Goal: Task Accomplishment & Management: Complete application form

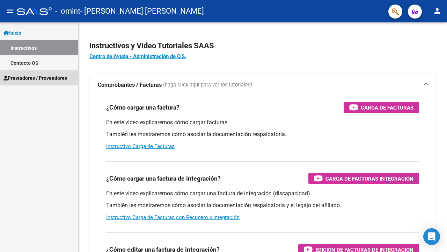
click at [53, 76] on span "Prestadores / Proveedores" at bounding box center [35, 78] width 64 height 8
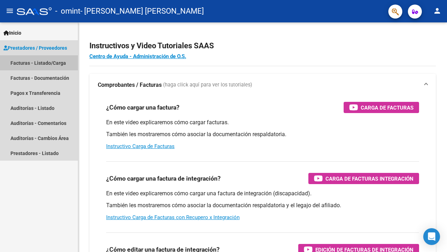
click at [58, 62] on link "Facturas - Listado/Carga" at bounding box center [39, 62] width 78 height 15
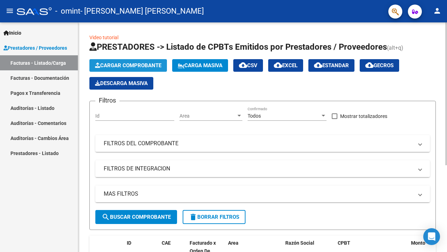
click at [123, 65] on span "Cargar Comprobante" at bounding box center [128, 65] width 66 height 6
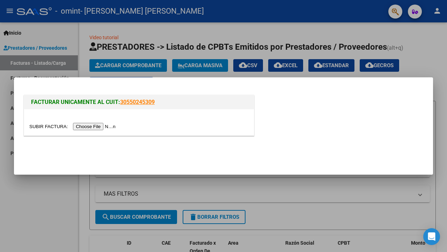
click at [84, 125] on input "file" at bounding box center [73, 126] width 88 height 7
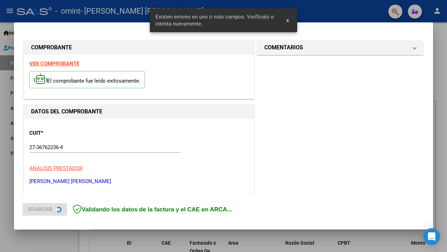
scroll to position [155, 0]
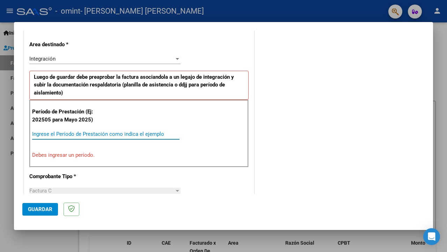
click at [157, 133] on input "Ingrese el Período de Prestación como indica el ejemplo" at bounding box center [105, 134] width 147 height 6
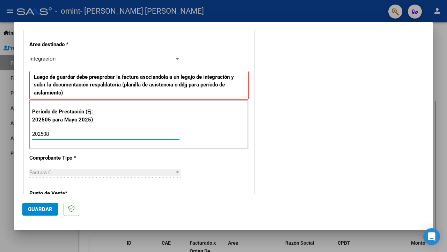
type input "202508"
click at [245, 171] on div "CUIT * 27-36762236-4 Ingresar CUIT ANALISIS PRESTADOR DIMARCO YANINA DAIANA ARC…" at bounding box center [139, 234] width 230 height 542
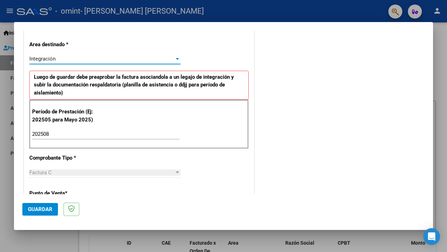
click at [167, 56] on div "Integración" at bounding box center [101, 59] width 145 height 6
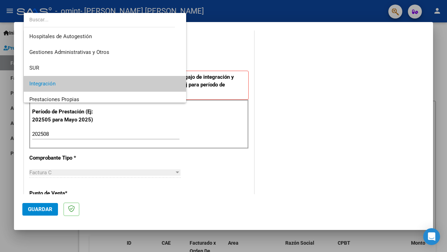
scroll to position [26, 0]
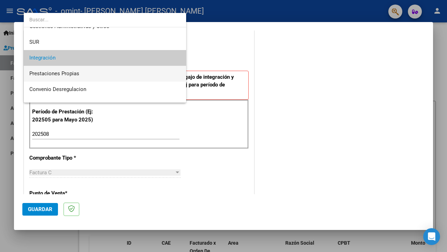
click at [128, 73] on span "Prestaciones Propias" at bounding box center [104, 74] width 151 height 16
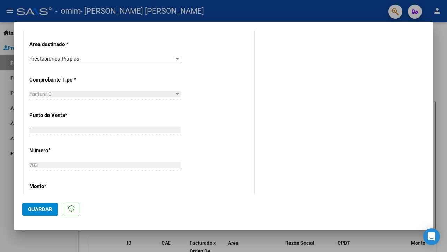
drag, startPoint x: 430, startPoint y: 105, endPoint x: 433, endPoint y: 113, distance: 8.8
click at [433, 113] on mat-dialog-content "COMPROBANTE VER COMPROBANTE El comprobante fue leído exitosamente. DATOS DEL CO…" at bounding box center [223, 112] width 419 height 164
drag, startPoint x: 430, startPoint y: 117, endPoint x: 430, endPoint y: 124, distance: 7.7
click at [430, 124] on mat-dialog-content "COMPROBANTE VER COMPROBANTE El comprobante fue leído exitosamente. DATOS DEL CO…" at bounding box center [223, 112] width 419 height 164
click at [223, 148] on div "CUIT * 27-36762236-4 Ingresar CUIT ANALISIS PRESTADOR DIMARCO YANINA DAIANA ARC…" at bounding box center [139, 194] width 230 height 463
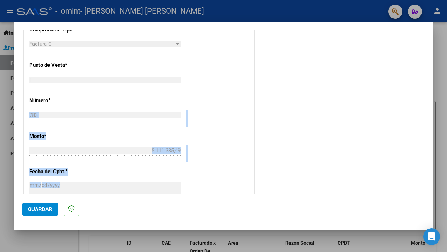
drag, startPoint x: 223, startPoint y: 148, endPoint x: 226, endPoint y: 207, distance: 59.1
click at [226, 207] on mat-dialog-container "COMPROBANTE VER COMPROBANTE El comprobante fue leído exitosamente. DATOS DEL CO…" at bounding box center [223, 126] width 419 height 208
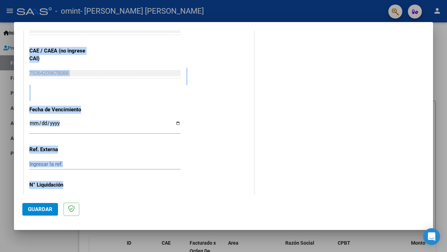
scroll to position [377, 0]
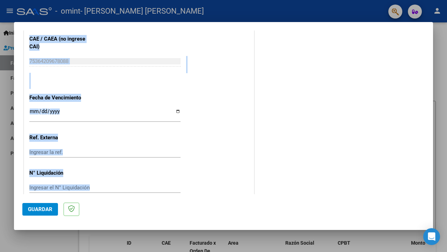
drag, startPoint x: 240, startPoint y: 146, endPoint x: 244, endPoint y: 211, distance: 64.8
click at [244, 211] on mat-dialog-container "COMPROBANTE VER COMPROBANTE El comprobante fue leído exitosamente. DATOS DEL CO…" at bounding box center [223, 126] width 419 height 208
click at [51, 209] on span "Guardar" at bounding box center [40, 209] width 24 height 6
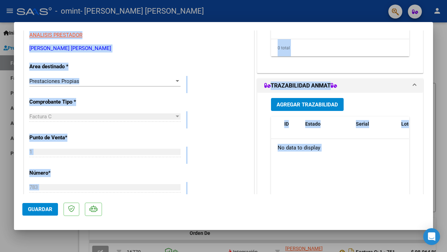
scroll to position [162, 0]
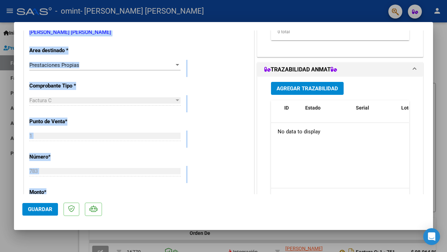
drag, startPoint x: 223, startPoint y: 159, endPoint x: 211, endPoint y: 193, distance: 36.2
click at [211, 193] on div "CUIT * 27-36762236-4 Ingresar CUIT ANALISIS PRESTADOR DIMARCO YANINA DAIANA ARC…" at bounding box center [139, 200] width 230 height 463
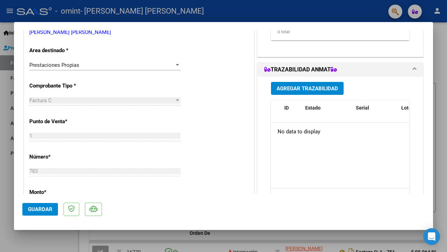
click at [201, 142] on div "CUIT * 27-36762236-4 Ingresar CUIT ANALISIS PRESTADOR DIMARCO YANINA DAIANA ARC…" at bounding box center [139, 200] width 230 height 463
click at [40, 206] on span "Guardar" at bounding box center [40, 209] width 24 height 6
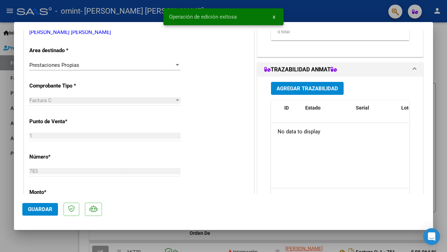
click at [6, 188] on div at bounding box center [223, 126] width 447 height 252
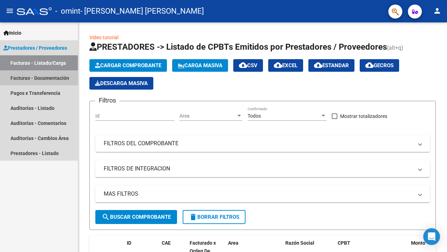
click at [57, 76] on link "Facturas - Documentación" at bounding box center [39, 77] width 78 height 15
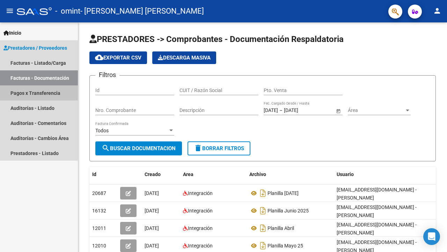
click at [39, 96] on link "Pagos x Transferencia" at bounding box center [39, 92] width 78 height 15
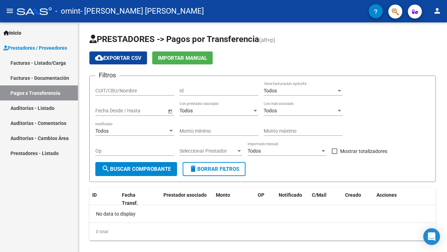
click at [47, 73] on link "Facturas - Documentación" at bounding box center [39, 77] width 78 height 15
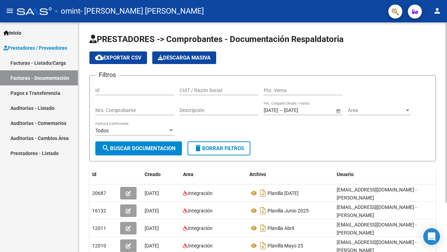
click at [317, 152] on form "Filtros Id CUIT / Razón Social Pto. Venta Nro. Comprobante Descripción 09/03/20…" at bounding box center [262, 118] width 347 height 86
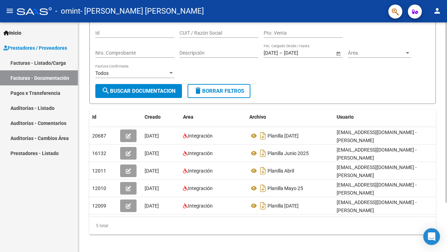
scroll to position [59, 0]
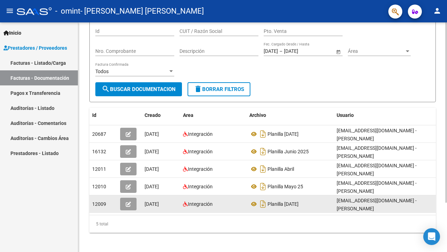
drag, startPoint x: 188, startPoint y: 211, endPoint x: 242, endPoint y: 209, distance: 54.2
click at [242, 209] on datatable-body-cell "Integración" at bounding box center [213, 203] width 66 height 17
drag, startPoint x: 241, startPoint y: 213, endPoint x: 290, endPoint y: 210, distance: 48.3
click at [290, 211] on div "12009 13/06/2025 Integración Planilla Marzo 25 yanidimarco@hotmail.com - Yanina…" at bounding box center [281, 203] width 384 height 17
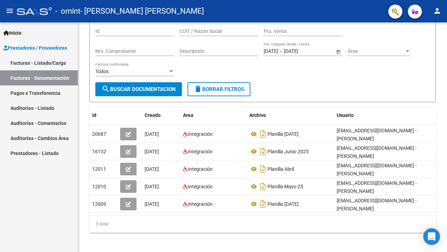
drag, startPoint x: 333, startPoint y: 202, endPoint x: 65, endPoint y: 207, distance: 267.7
click at [65, 207] on mat-sidenav-container "Inicio Instructivos Contacto OS Prestadores / Proveedores Facturas - Listado/Ca…" at bounding box center [223, 136] width 447 height 229
click at [174, 223] on div "5 total" at bounding box center [262, 223] width 347 height 17
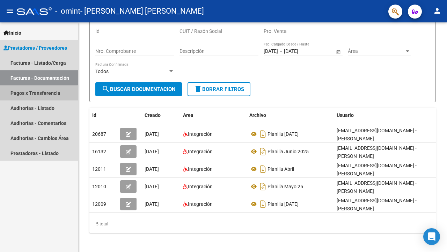
click at [34, 94] on link "Pagos x Transferencia" at bounding box center [39, 92] width 78 height 15
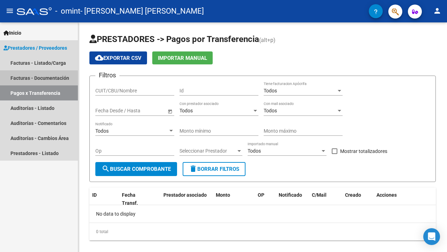
click at [29, 79] on link "Facturas - Documentación" at bounding box center [39, 77] width 78 height 15
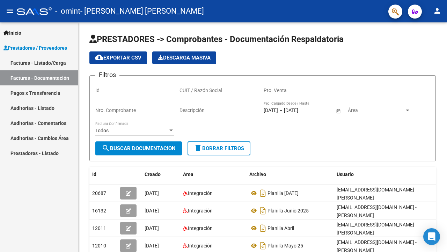
click at [40, 109] on link "Auditorías - Listado" at bounding box center [39, 107] width 78 height 15
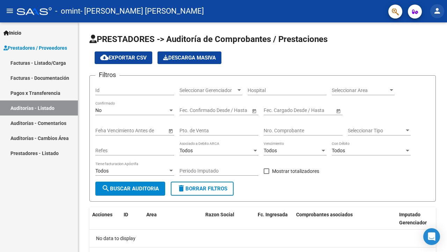
click at [441, 12] on button "person" at bounding box center [438, 11] width 14 height 14
click at [12, 12] on div at bounding box center [223, 126] width 447 height 252
click at [12, 12] on mat-icon "menu" at bounding box center [10, 11] width 8 height 8
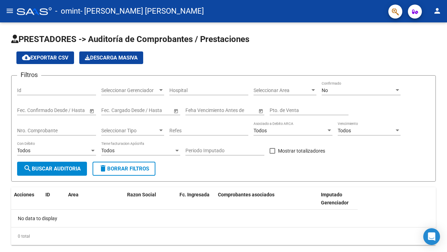
click at [12, 12] on mat-icon "menu" at bounding box center [10, 11] width 8 height 8
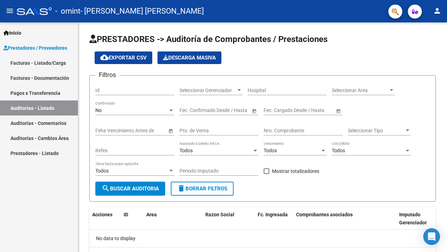
click at [42, 125] on link "Auditorías - Comentarios" at bounding box center [39, 122] width 78 height 15
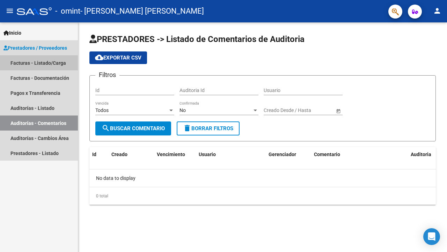
click at [45, 63] on link "Facturas - Listado/Carga" at bounding box center [39, 62] width 78 height 15
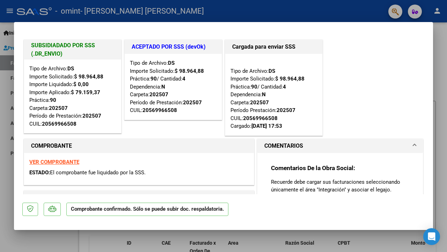
click at [185, 137] on div "COMPROBANTE VER COMPROBANTE ESTADO: El comprobante fue liquidado por la SSS." at bounding box center [138, 161] width 233 height 49
click at [367, 92] on div "SUBSIDIADADO POR SSS (.DR_ENVIO) Tipo de Archivo: DS Importe Solicitado: $ 98.9…" at bounding box center [223, 87] width 403 height 99
click at [55, 160] on strong "VER COMPROBANTE" at bounding box center [54, 162] width 50 height 6
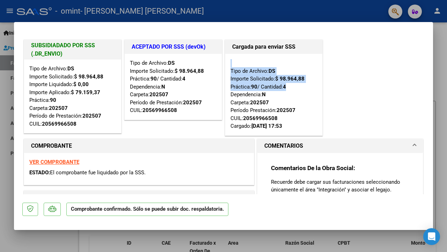
drag, startPoint x: 432, startPoint y: 58, endPoint x: 430, endPoint y: 84, distance: 26.2
click at [430, 84] on mat-dialog-content "SUBSIDIADADO POR SSS (.DR_ENVIO) Tipo de Archivo: DS Importe Solicitado: $ 98.9…" at bounding box center [223, 112] width 419 height 164
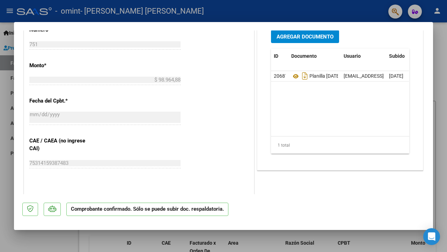
scroll to position [486, 0]
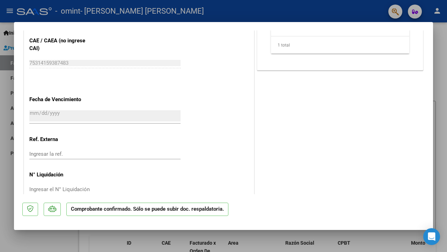
drag, startPoint x: 430, startPoint y: 84, endPoint x: 412, endPoint y: 181, distance: 99.1
click at [412, 181] on mat-dialog-content "SUBSIDIADADO POR SSS (.DR_ENVIO) Tipo de Archivo: DS Importe Solicitado: $ 98.9…" at bounding box center [223, 112] width 419 height 164
